Goal: Task Accomplishment & Management: Use online tool/utility

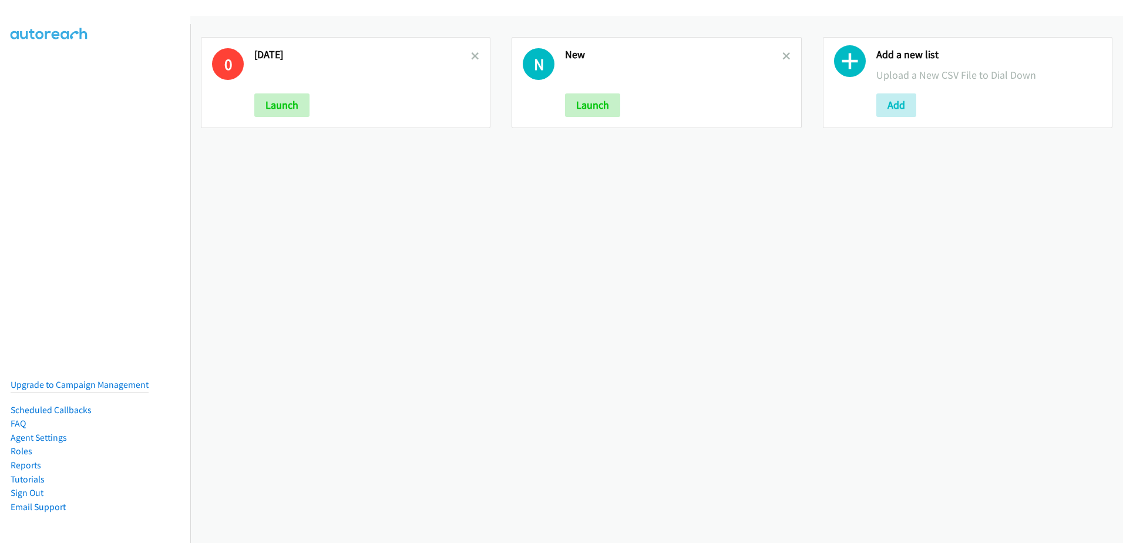
click at [475, 54] on icon at bounding box center [475, 57] width 8 height 8
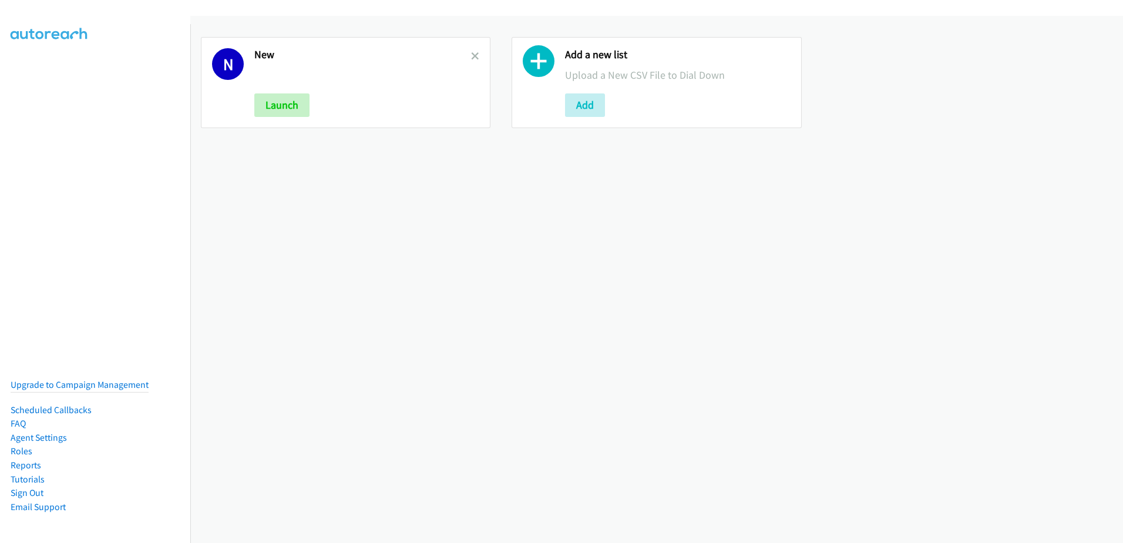
click at [475, 54] on icon at bounding box center [475, 57] width 8 height 8
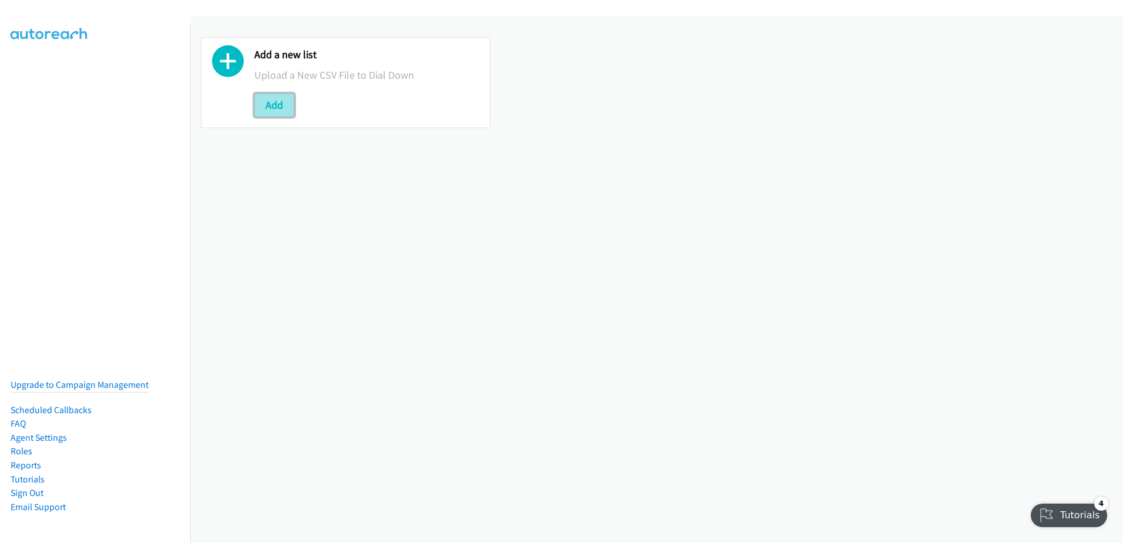
click at [273, 102] on button "Add" at bounding box center [274, 104] width 40 height 23
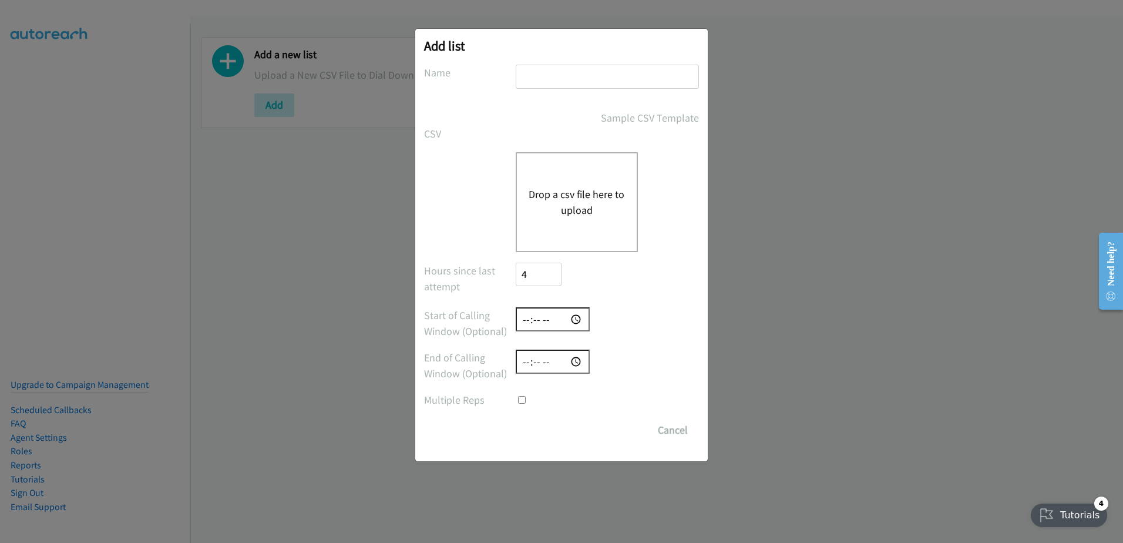
click at [607, 78] on input "text" at bounding box center [607, 77] width 183 height 24
type input "09/23"
checkbox input "true"
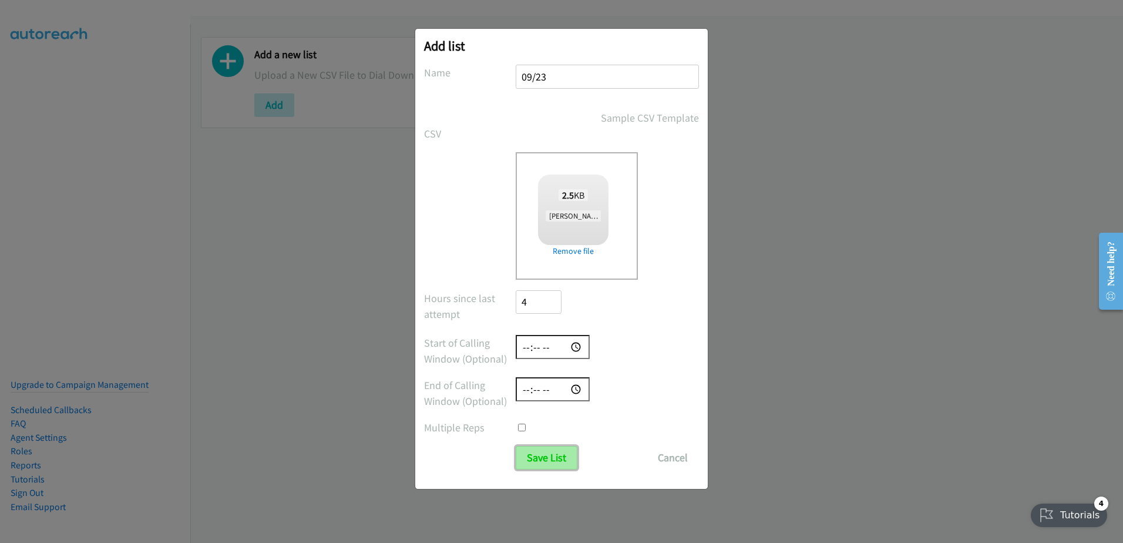
click at [529, 448] on input "Save List" at bounding box center [547, 457] width 62 height 23
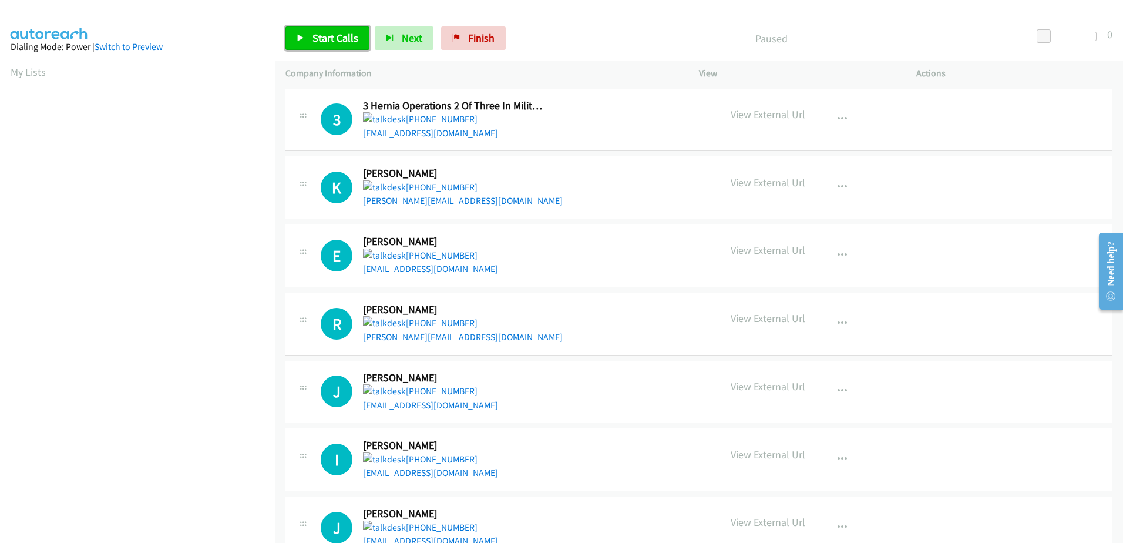
click at [327, 28] on link "Start Calls" at bounding box center [328, 37] width 84 height 23
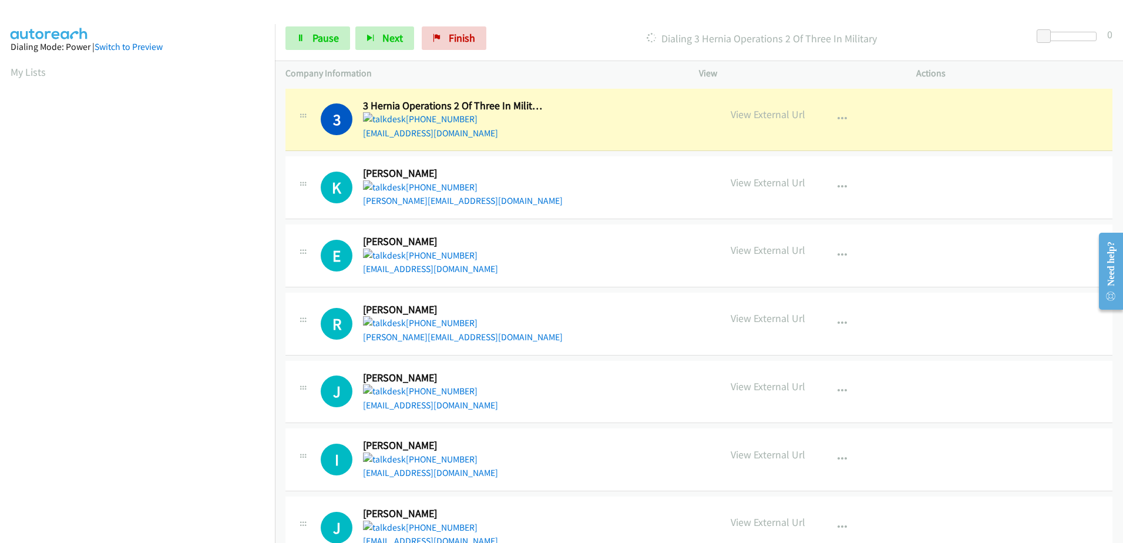
scroll to position [116, 0]
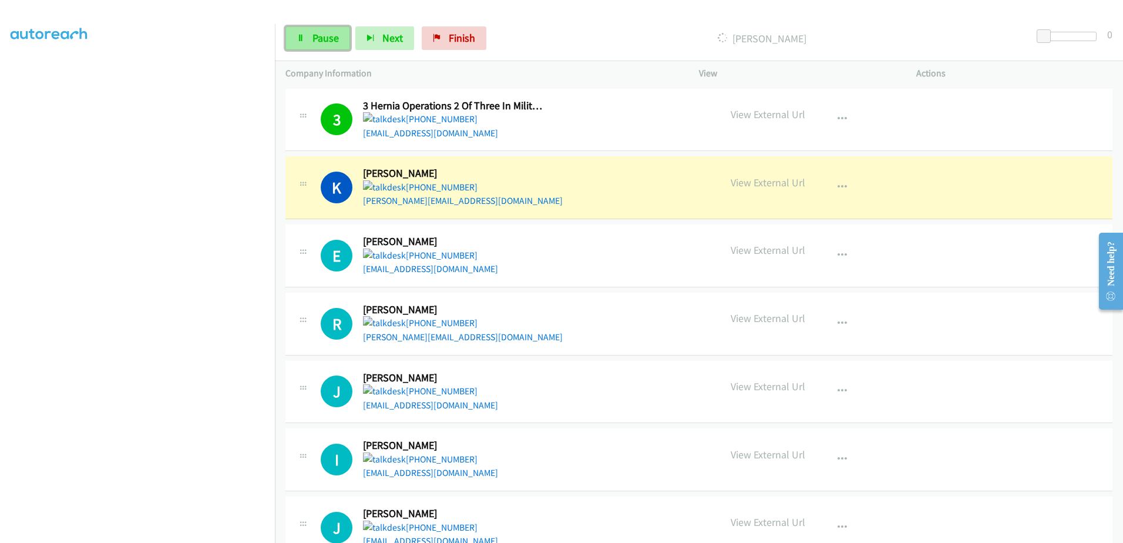
click at [315, 27] on link "Pause" at bounding box center [318, 37] width 65 height 23
